Goal: Navigation & Orientation: Find specific page/section

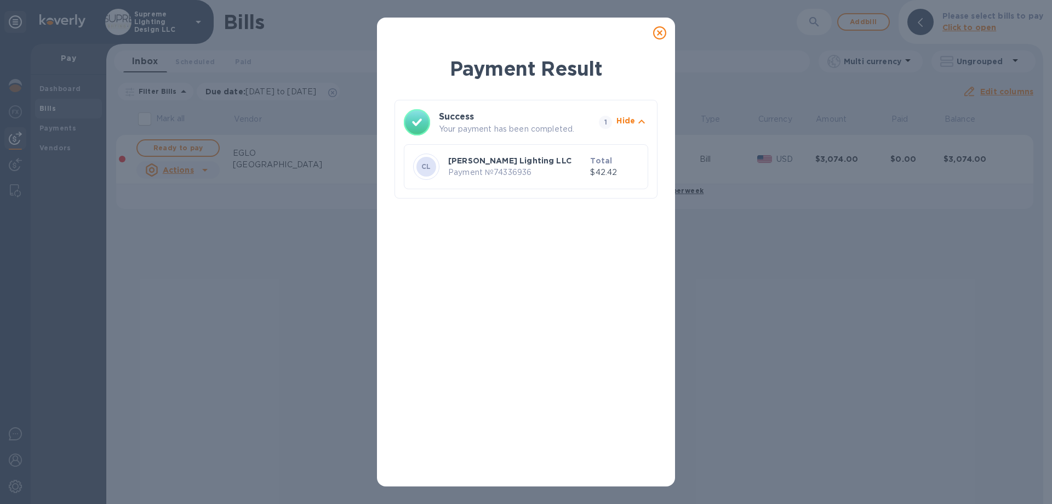
click at [658, 33] on icon at bounding box center [659, 32] width 13 height 13
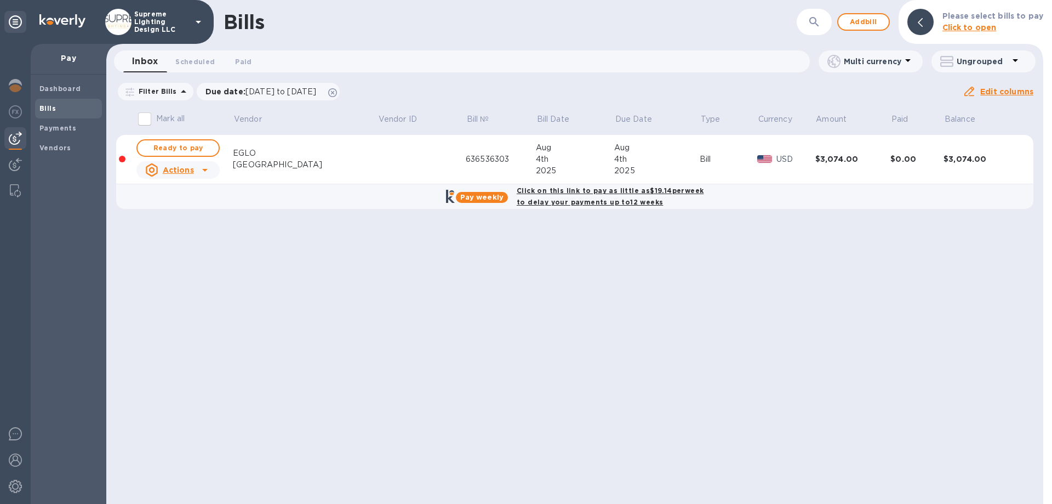
click at [164, 24] on p "Supreme Lighting Design LLC" at bounding box center [161, 21] width 55 height 23
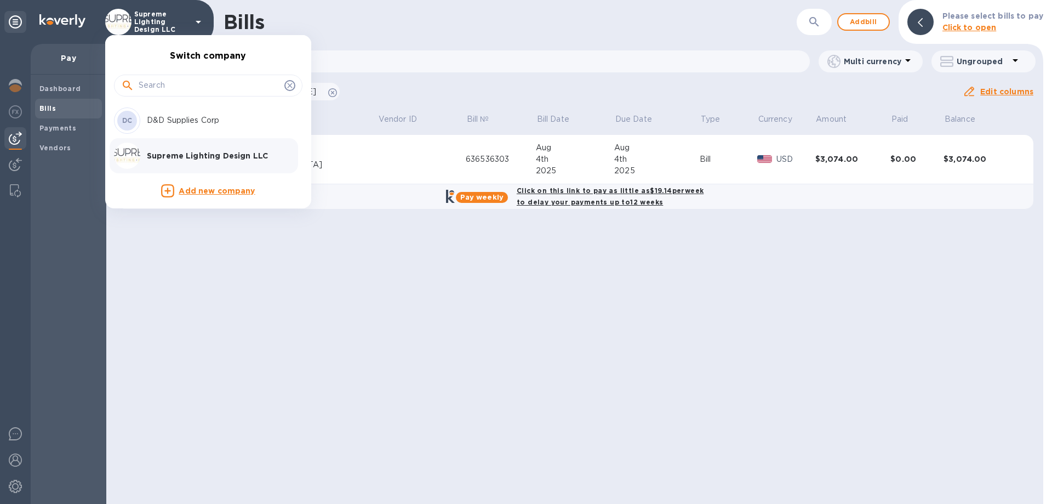
click at [154, 123] on p "D&D Supplies Corp" at bounding box center [216, 121] width 138 height 12
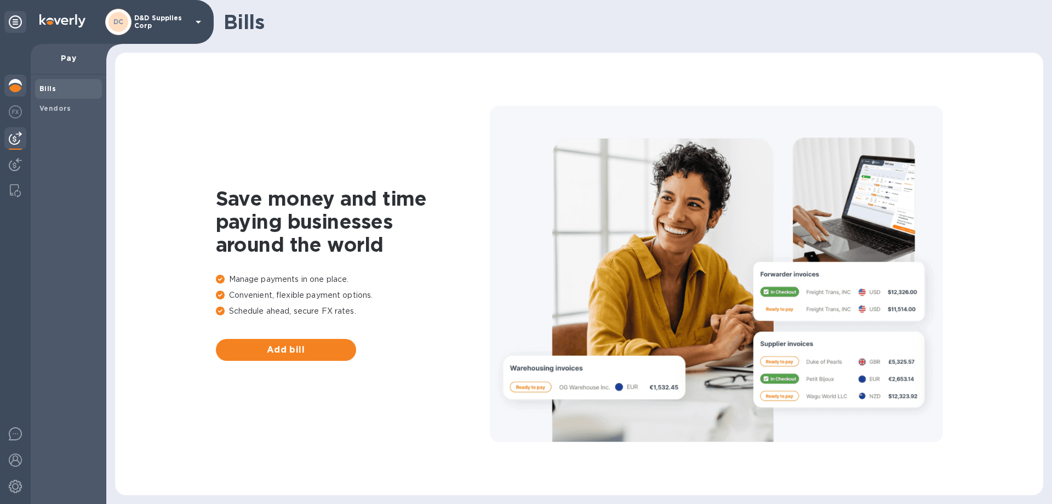
click at [13, 88] on img at bounding box center [15, 85] width 13 height 13
